Goal: Information Seeking & Learning: Learn about a topic

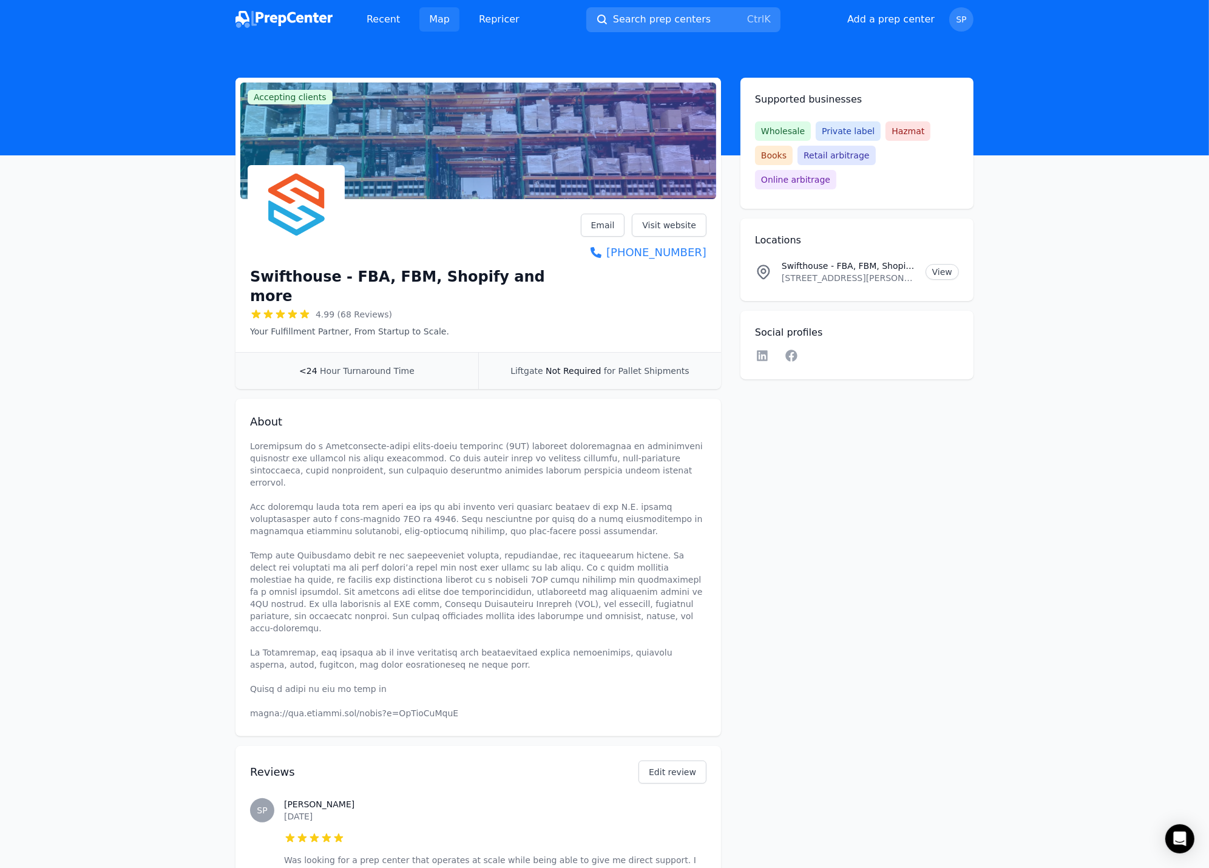
click at [439, 19] on link "Map" at bounding box center [439, 19] width 40 height 24
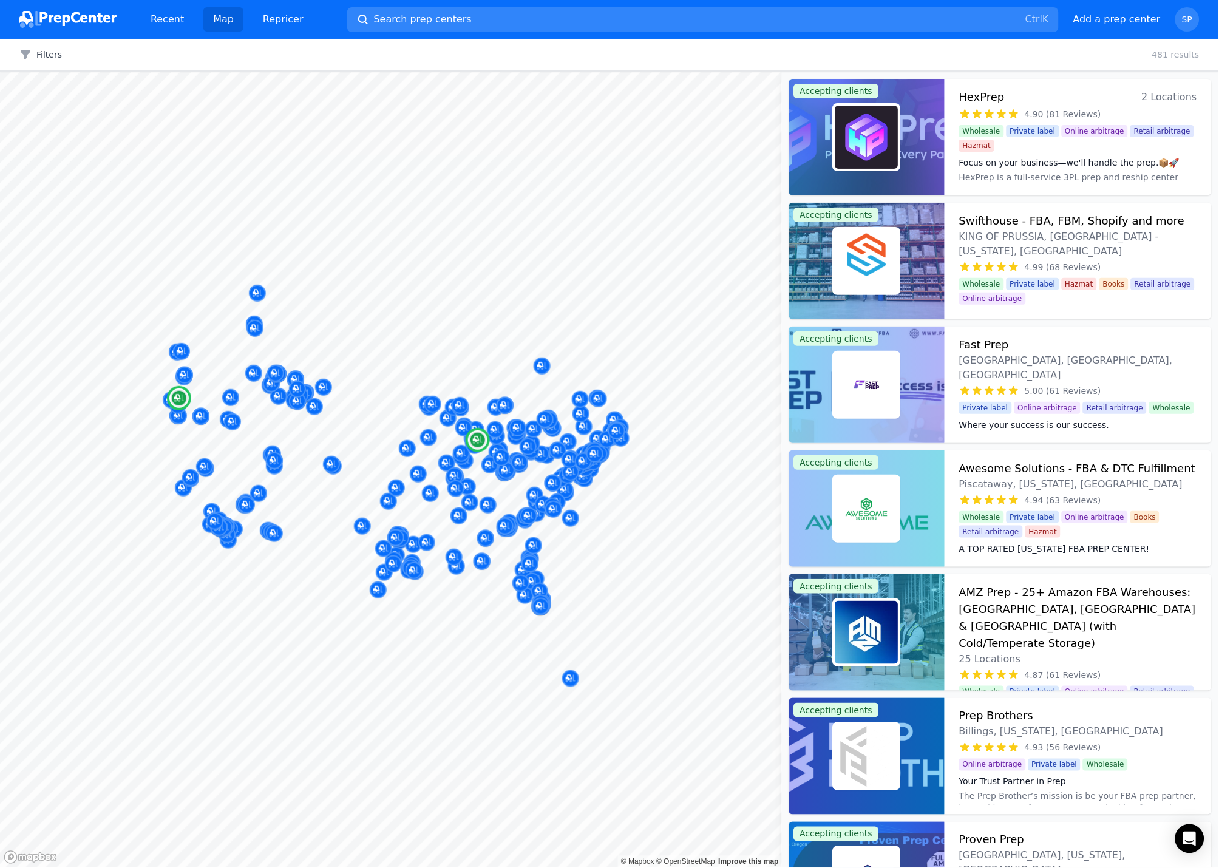
click at [836, 136] on img at bounding box center [866, 137] width 63 height 63
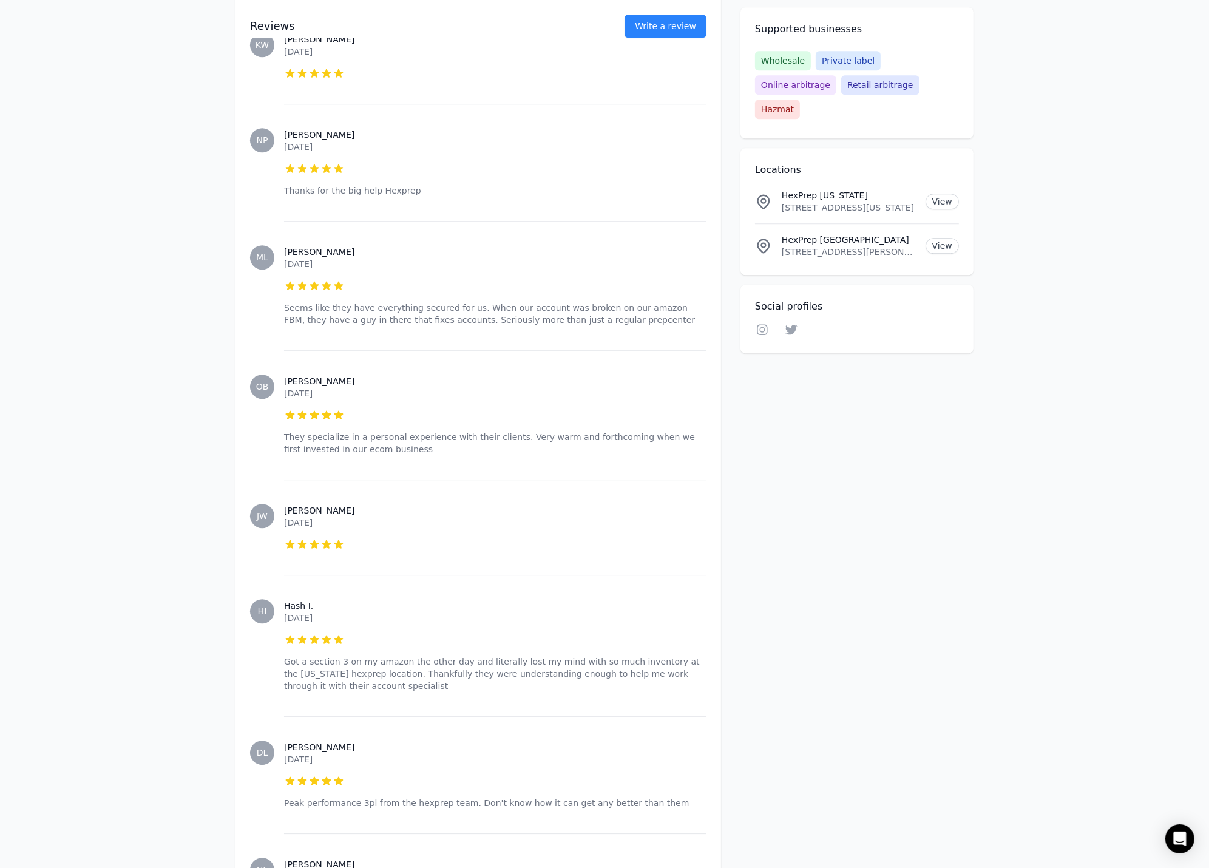
scroll to position [3978, 0]
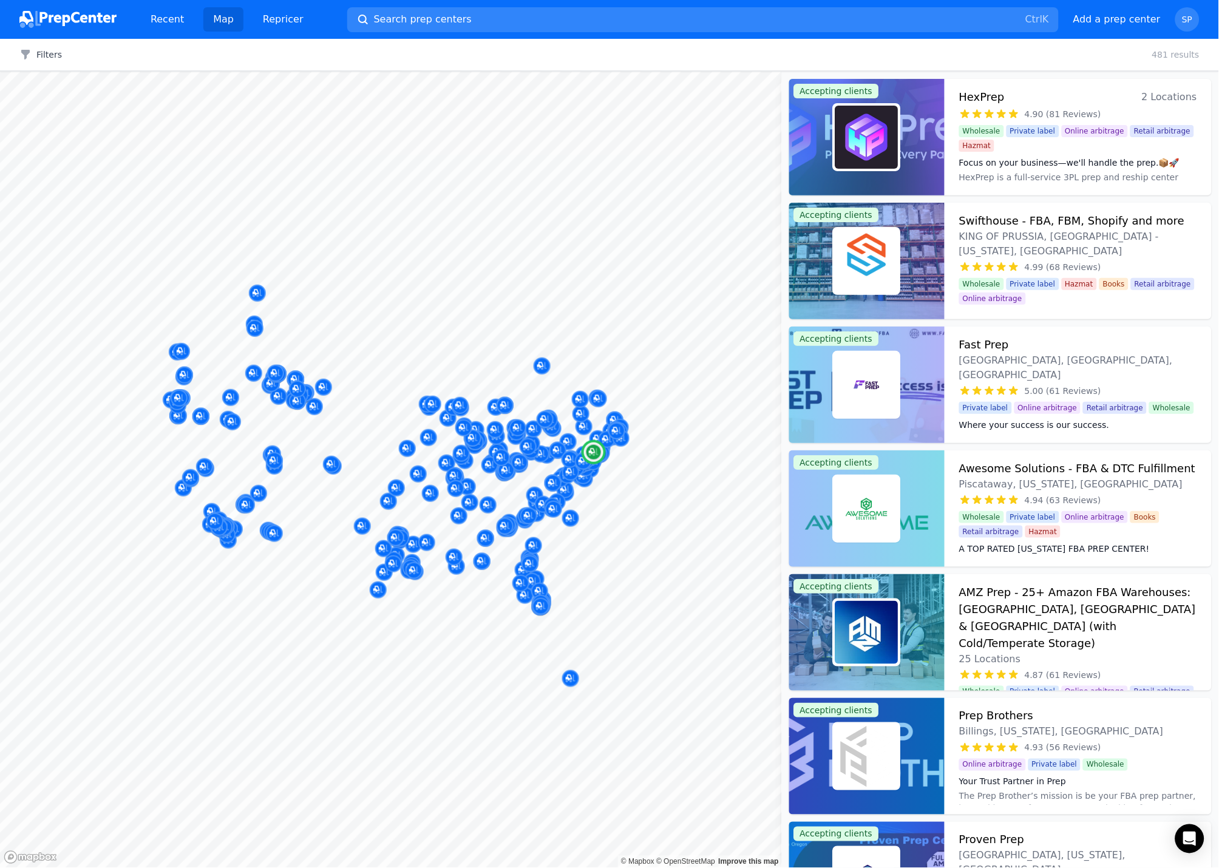
click at [882, 387] on img at bounding box center [866, 384] width 63 height 63
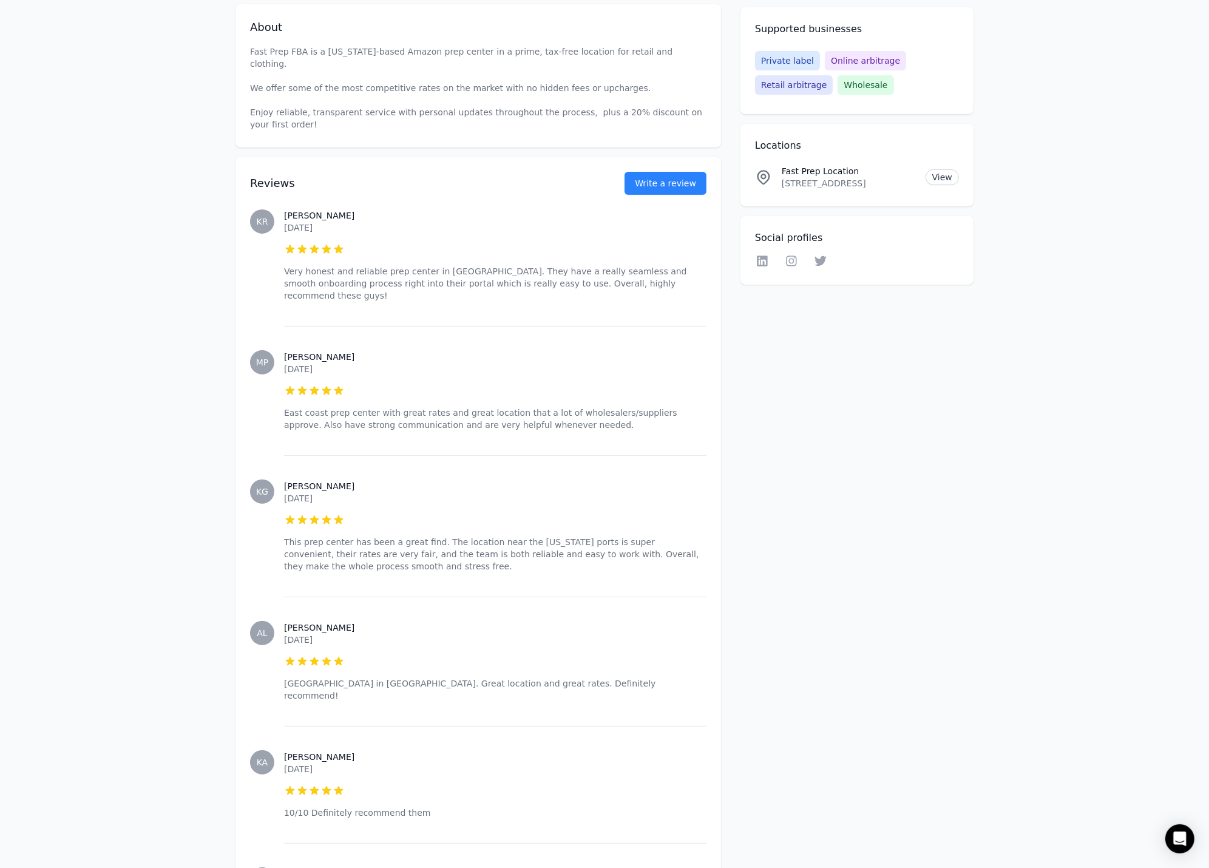
scroll to position [404, 0]
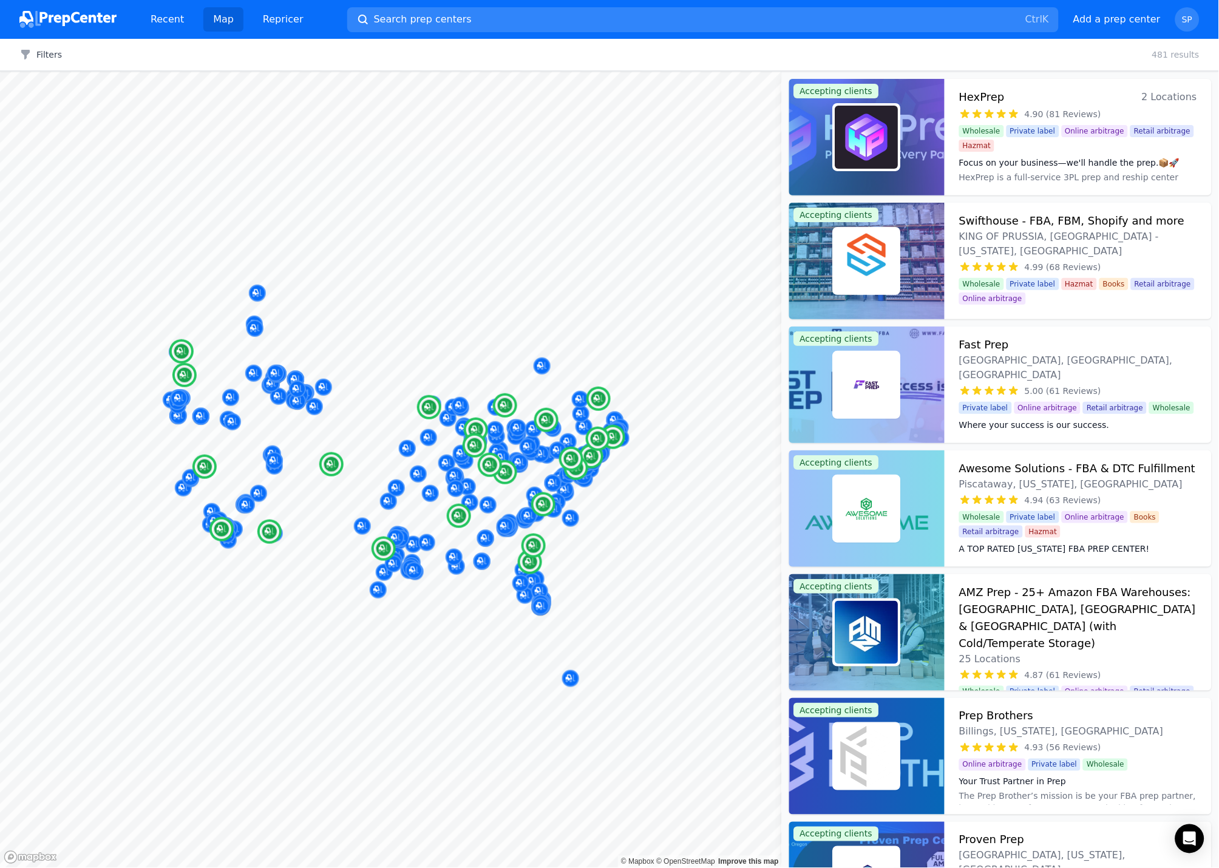
click at [890, 620] on img at bounding box center [866, 632] width 63 height 63
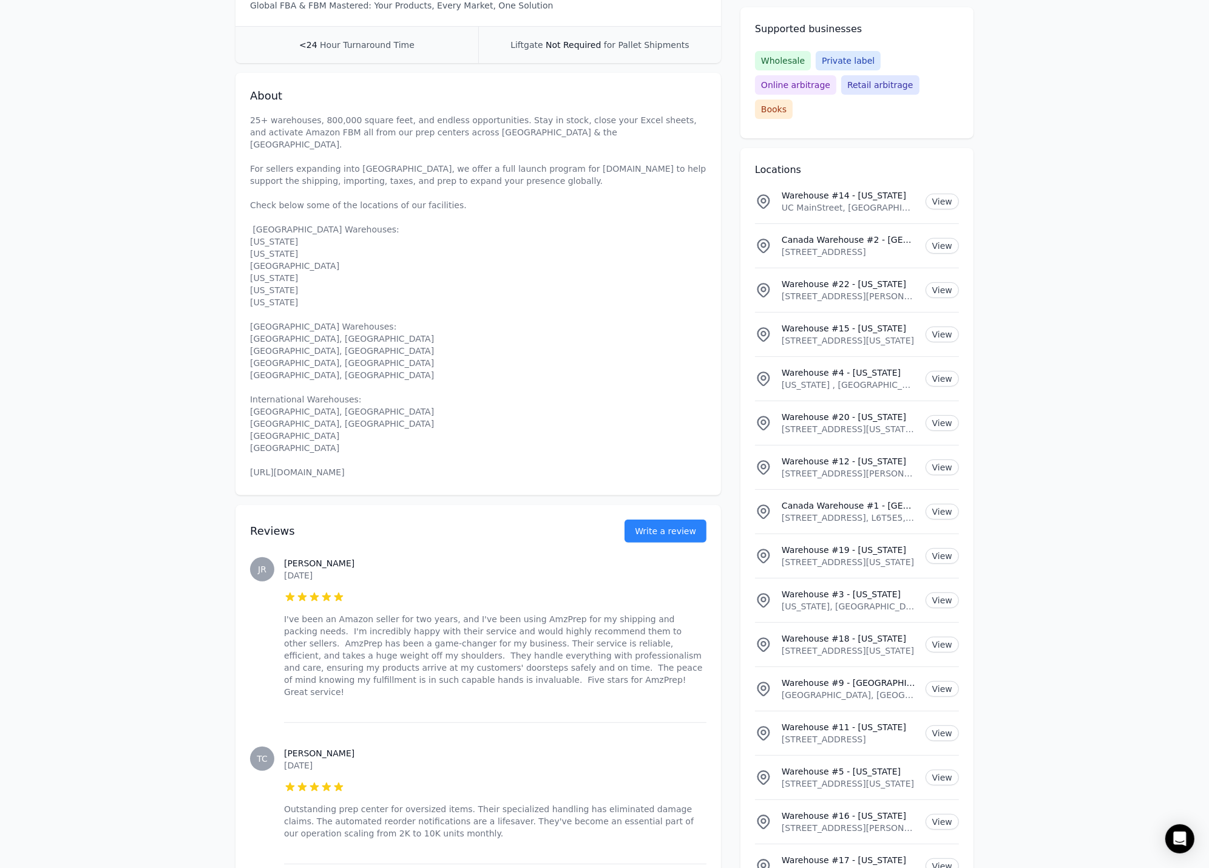
scroll to position [539, 0]
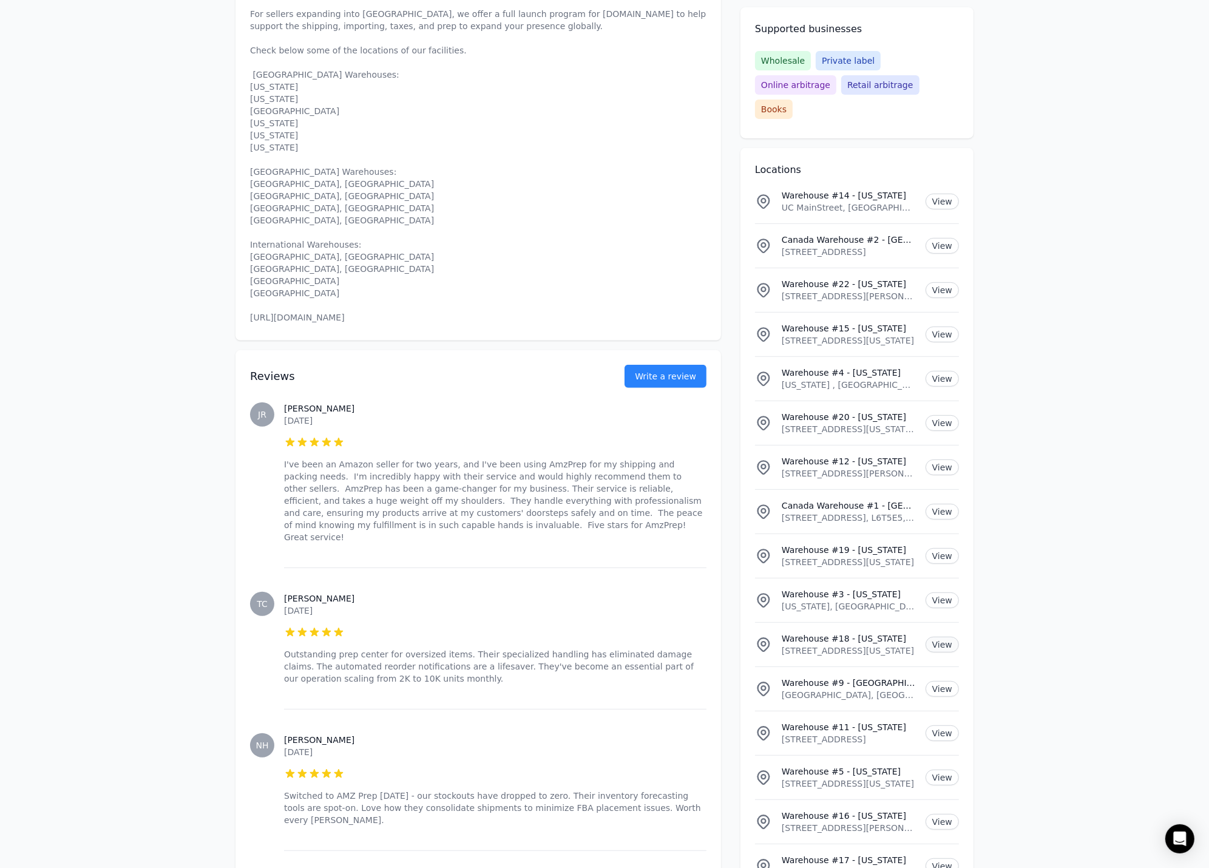
click at [947, 637] on link "View" at bounding box center [942, 645] width 33 height 16
click at [936, 194] on link "View" at bounding box center [942, 202] width 33 height 16
drag, startPoint x: 926, startPoint y: 180, endPoint x: 933, endPoint y: 180, distance: 7.3
click at [933, 189] on div "Warehouse #14 - [US_STATE][GEOGRAPHIC_DATA], [GEOGRAPHIC_DATA], [US_STATE][GEOG…" at bounding box center [857, 201] width 204 height 24
click at [955, 725] on link "View" at bounding box center [942, 733] width 33 height 16
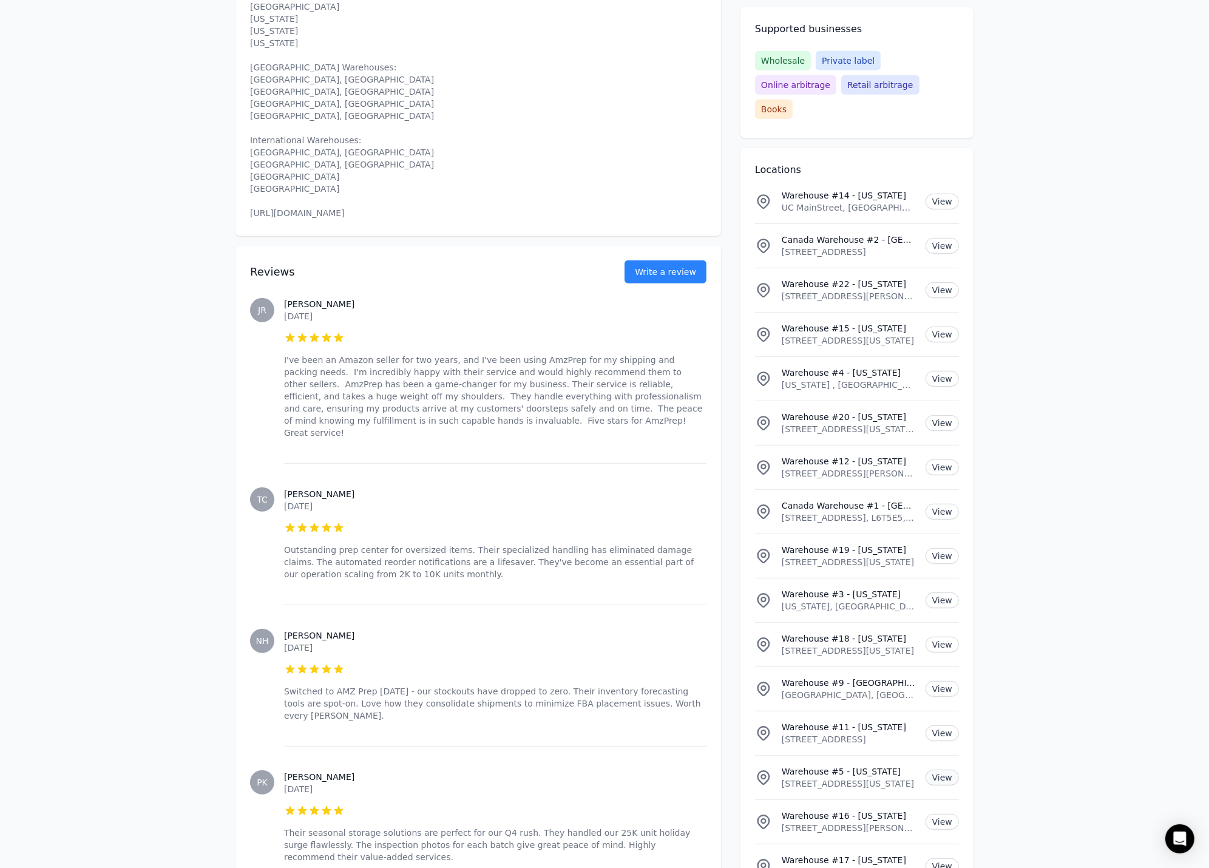
scroll to position [742, 0]
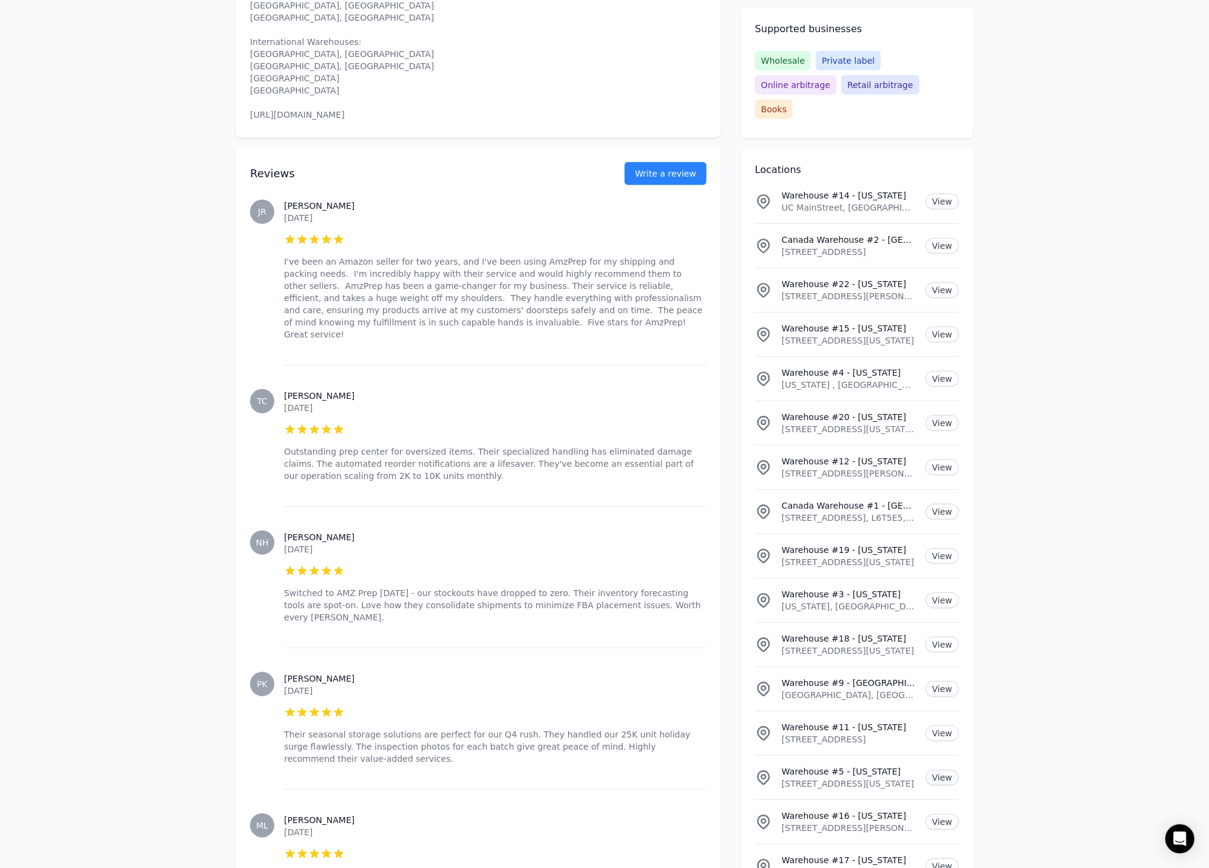
click at [944, 770] on link "View" at bounding box center [942, 778] width 33 height 16
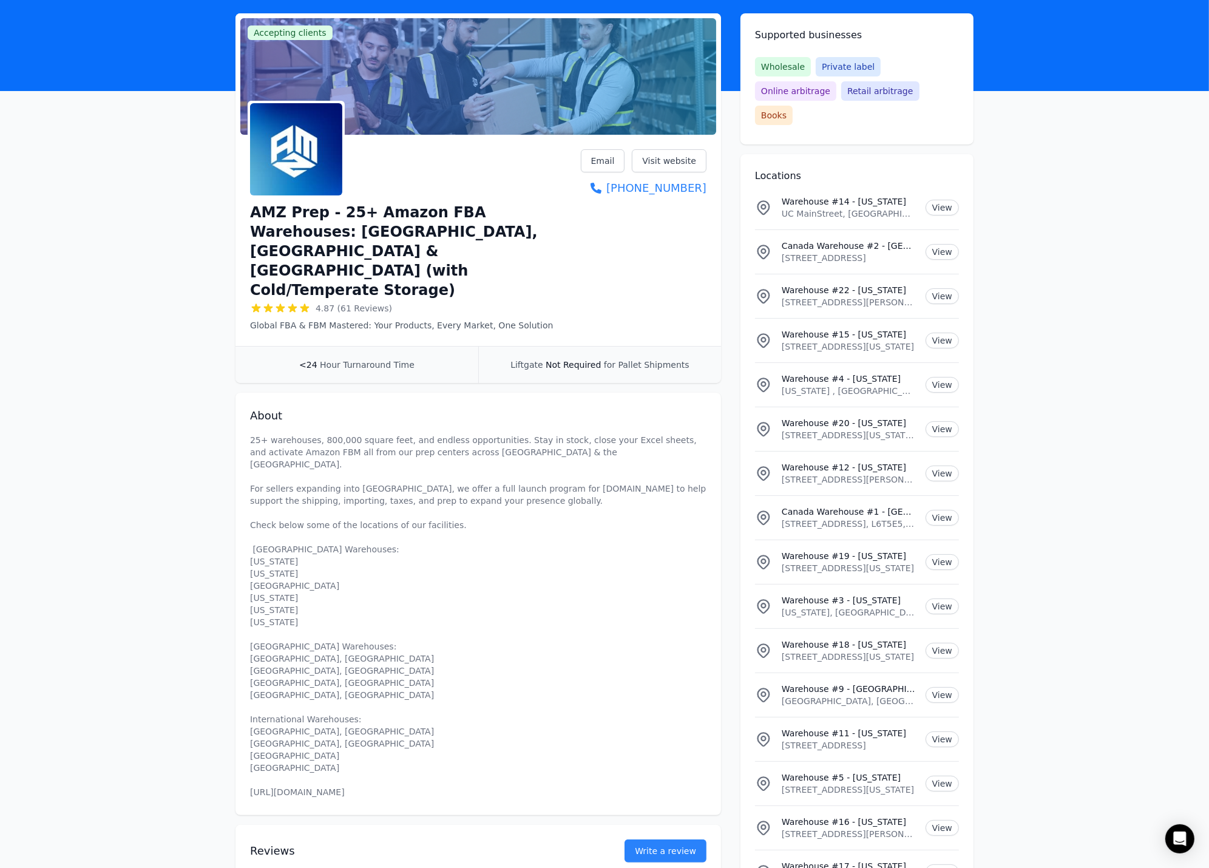
scroll to position [0, 0]
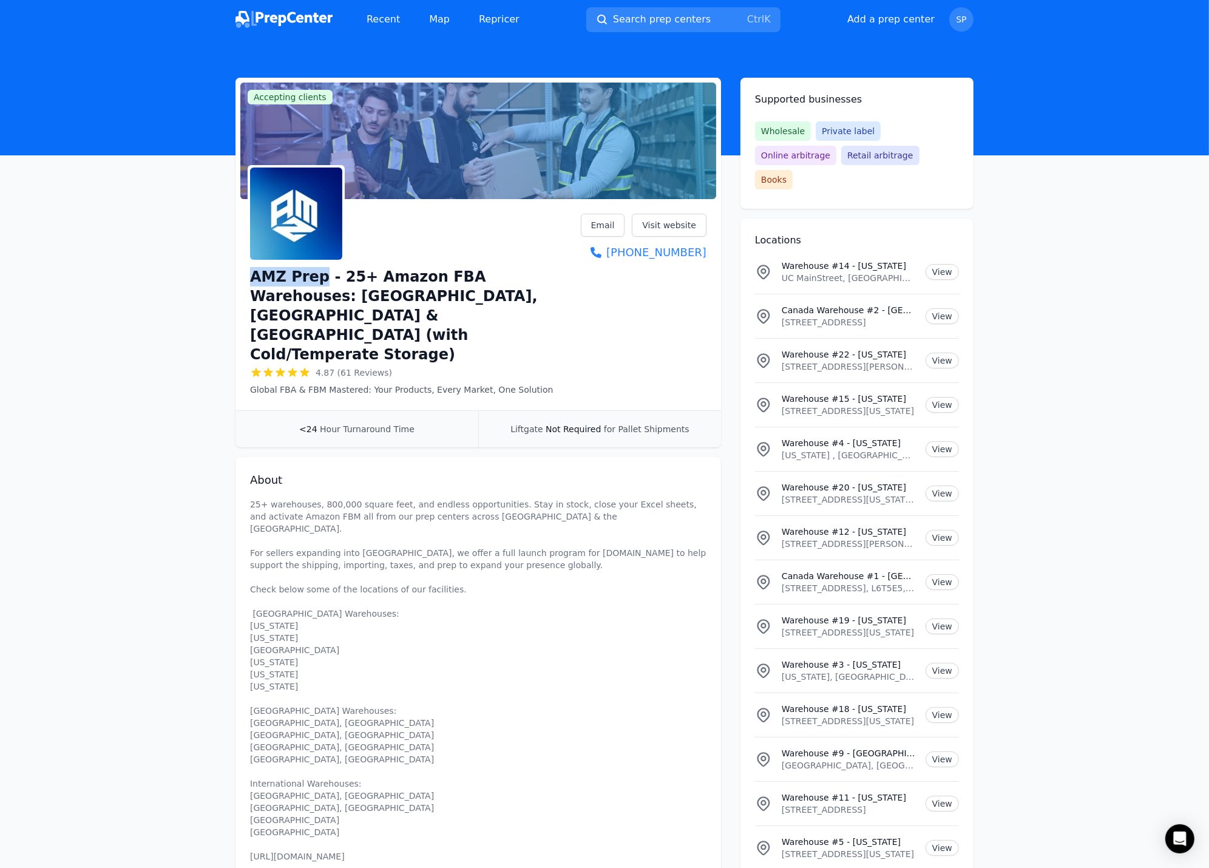
drag, startPoint x: 318, startPoint y: 273, endPoint x: 252, endPoint y: 280, distance: 65.9
click at [252, 280] on h1 "AMZ Prep - 25+ Amazon FBA Warehouses: [GEOGRAPHIC_DATA], [GEOGRAPHIC_DATA] & [G…" at bounding box center [415, 315] width 331 height 97
copy h1 "AMZ Prep"
